Goal: Book appointment/travel/reservation

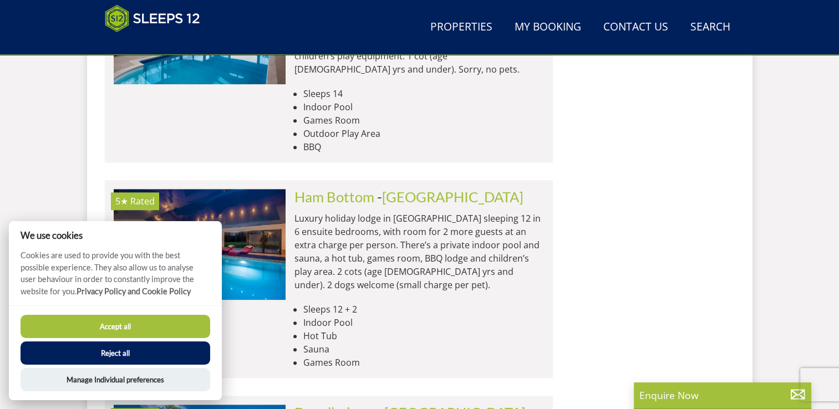
scroll to position [1040, 0]
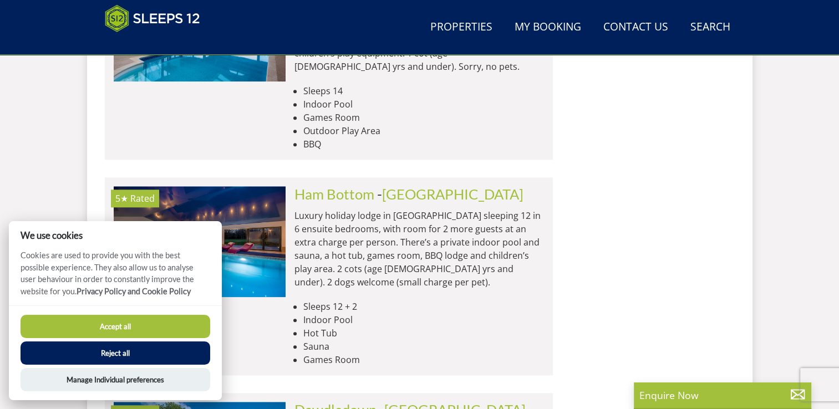
click at [173, 326] on button "Accept all" at bounding box center [116, 326] width 190 height 23
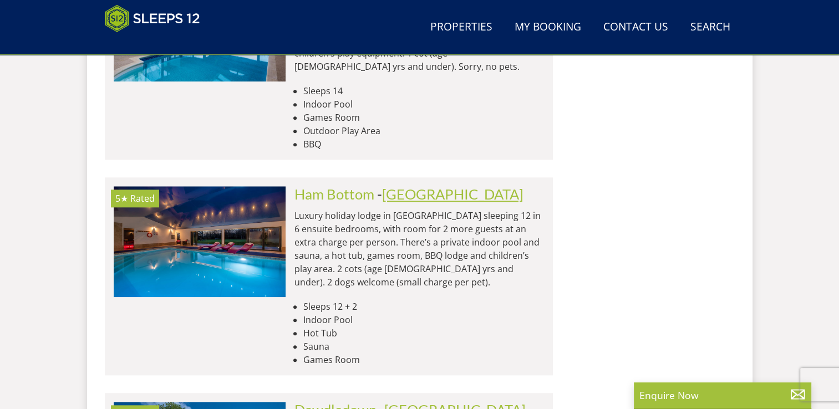
click at [395, 186] on link "[GEOGRAPHIC_DATA]" at bounding box center [452, 194] width 141 height 17
click at [358, 186] on link "Ham Bottom" at bounding box center [334, 194] width 80 height 17
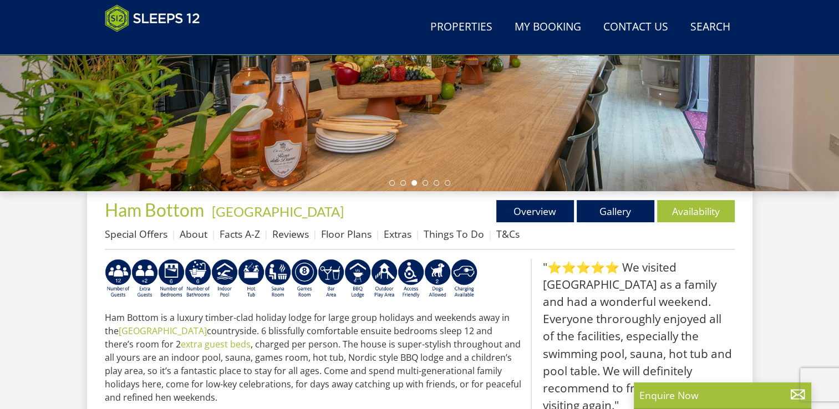
scroll to position [155, 0]
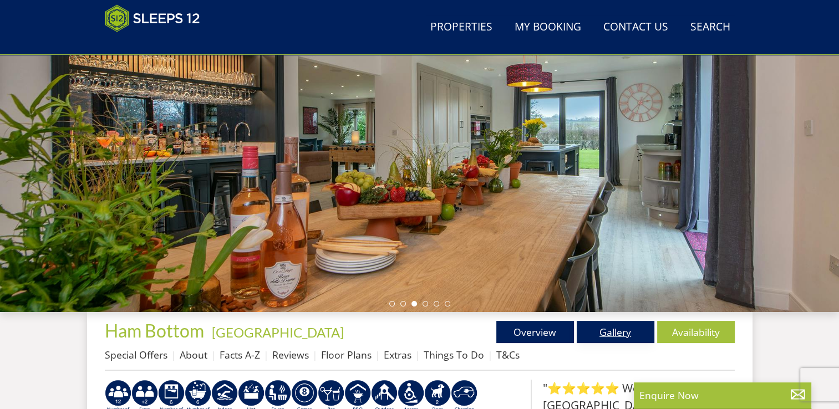
click at [614, 325] on link "Gallery" at bounding box center [615, 332] width 78 height 22
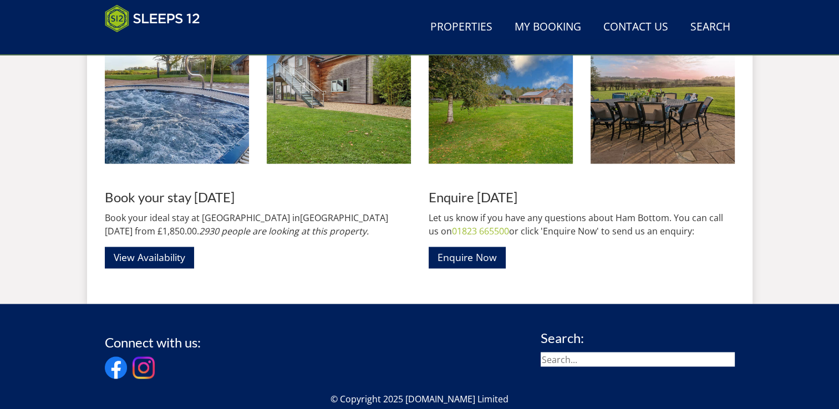
scroll to position [1811, 0]
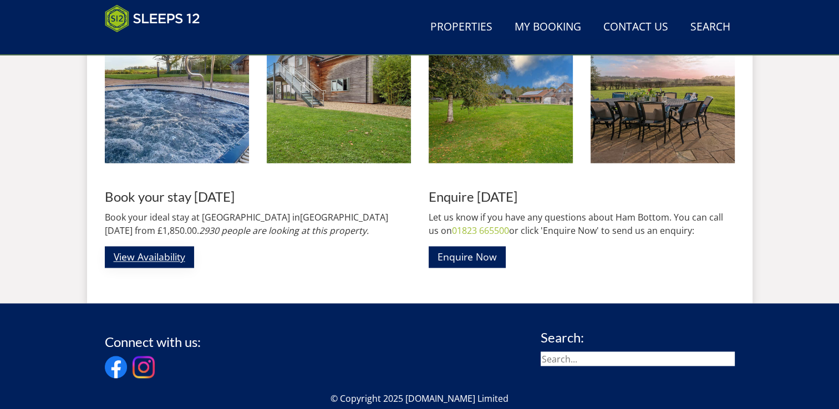
click at [187, 258] on link "View Availability" at bounding box center [149, 257] width 89 height 22
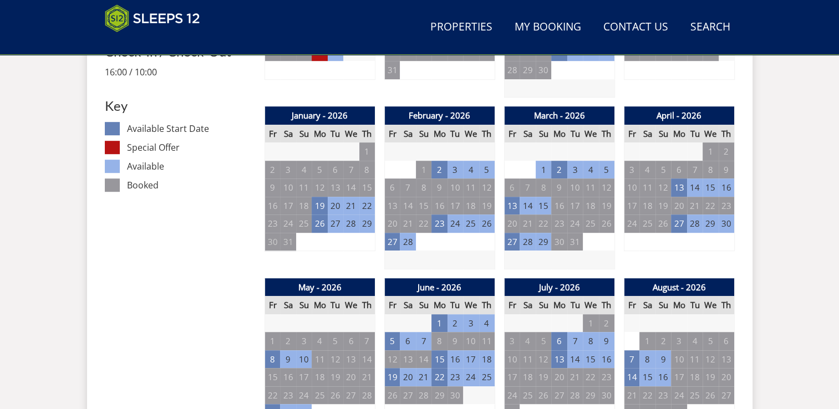
scroll to position [601, 0]
